Goal: Task Accomplishment & Management: Complete application form

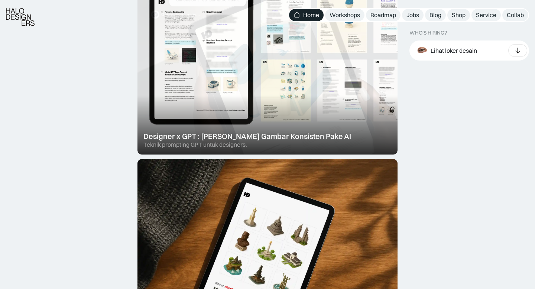
scroll to position [810, 0]
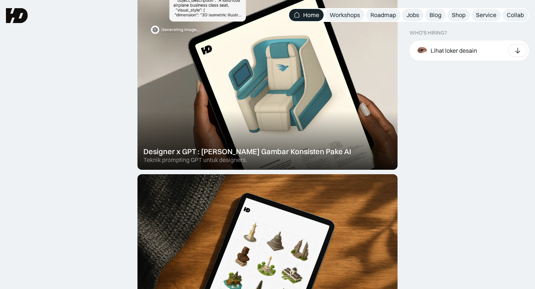
scroll to position [704, 0]
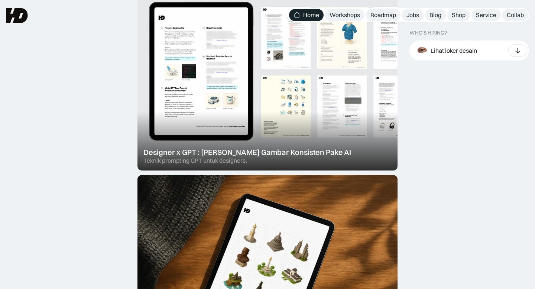
click at [350, 107] on div at bounding box center [268, 72] width 260 height 197
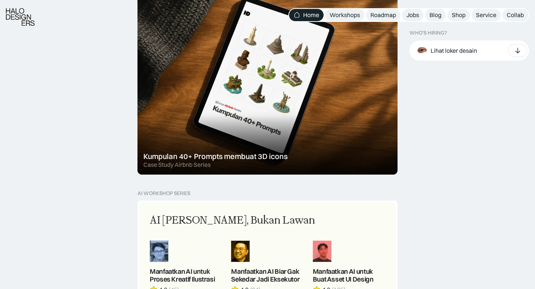
scroll to position [914, 0]
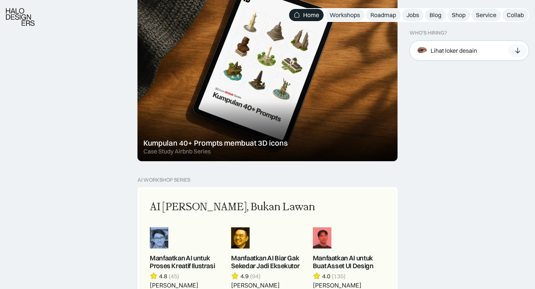
click at [453, 49] on div "Lihat loker desain" at bounding box center [454, 50] width 46 height 8
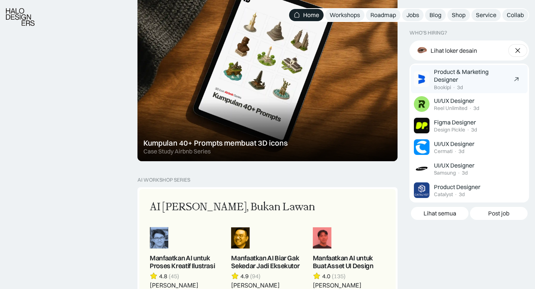
click at [461, 75] on div "Product & Marketing Designer" at bounding box center [471, 76] width 75 height 16
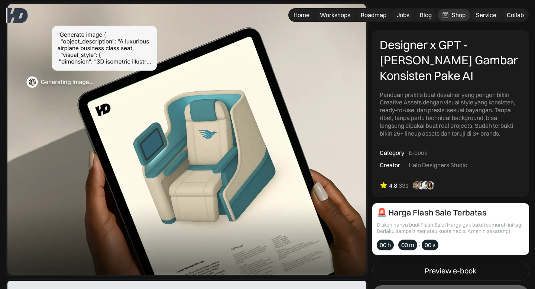
scroll to position [9, 0]
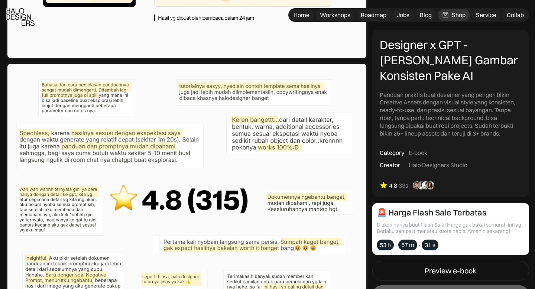
scroll to position [2215, 0]
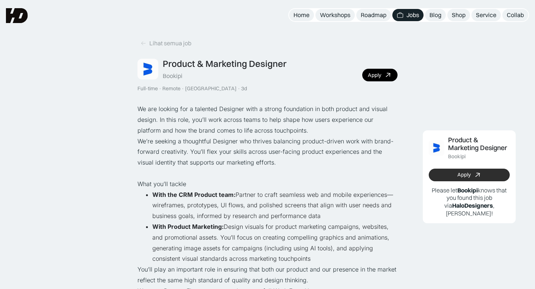
click at [461, 174] on div "Apply" at bounding box center [464, 175] width 13 height 6
